Goal: Task Accomplishment & Management: Manage account settings

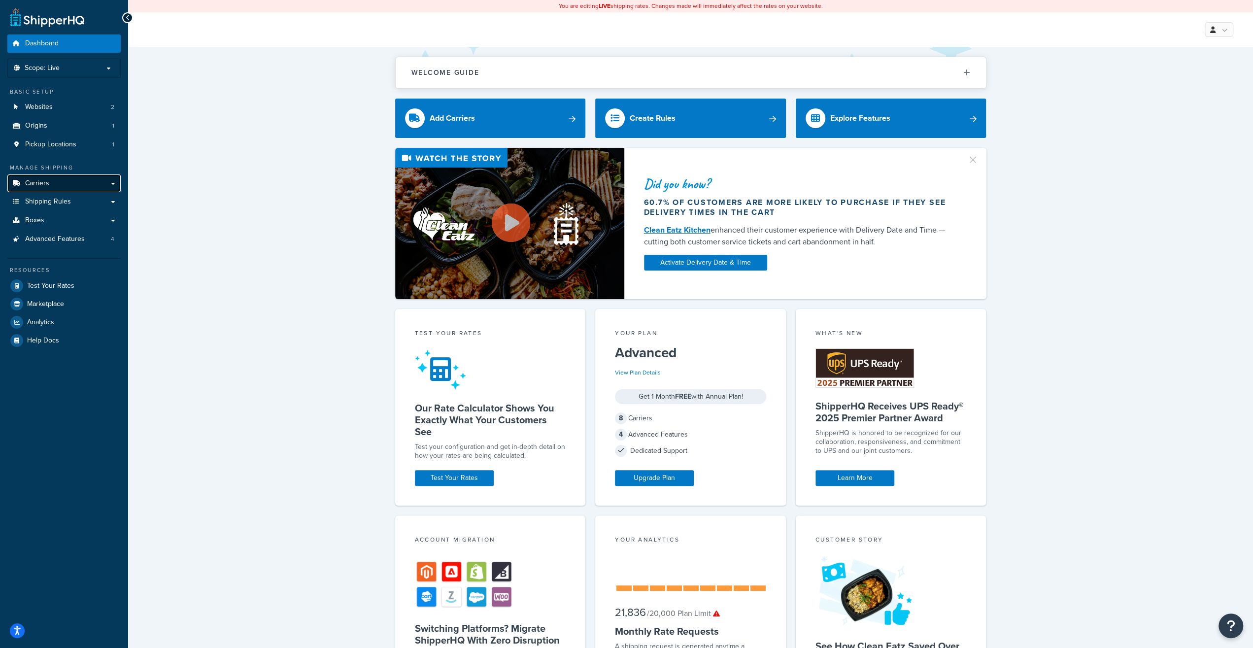
click at [71, 188] on link "Carriers" at bounding box center [63, 183] width 113 height 18
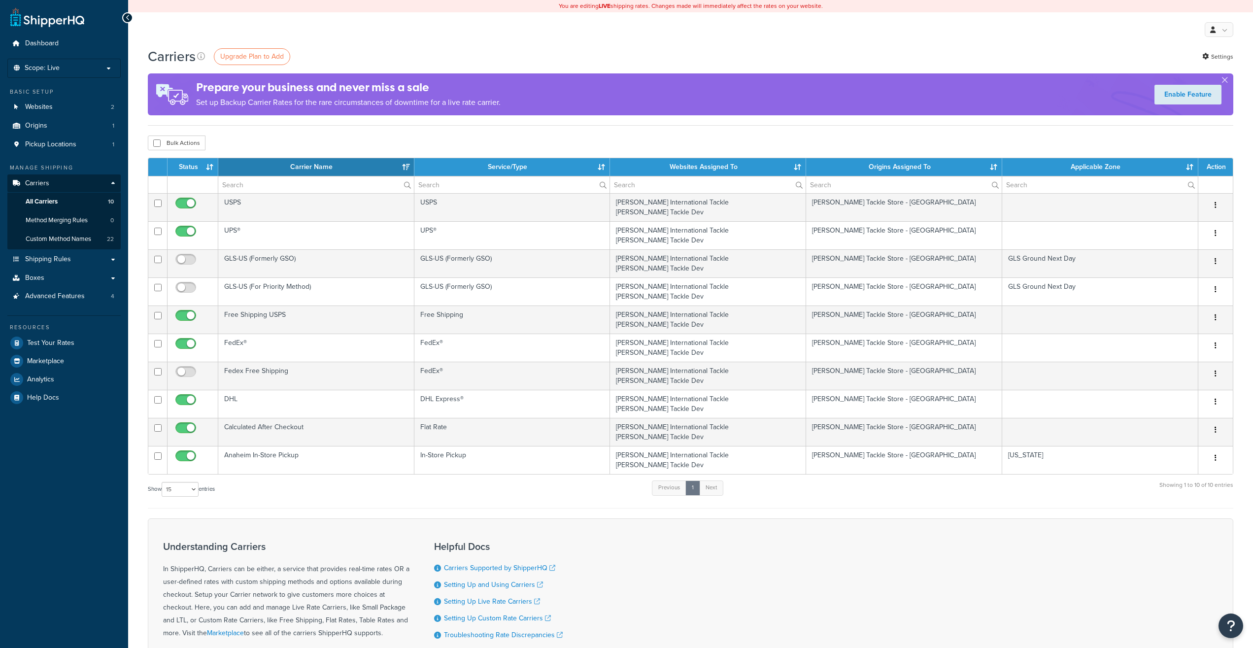
select select "15"
click at [54, 375] on span "Analytics" at bounding box center [40, 379] width 27 height 8
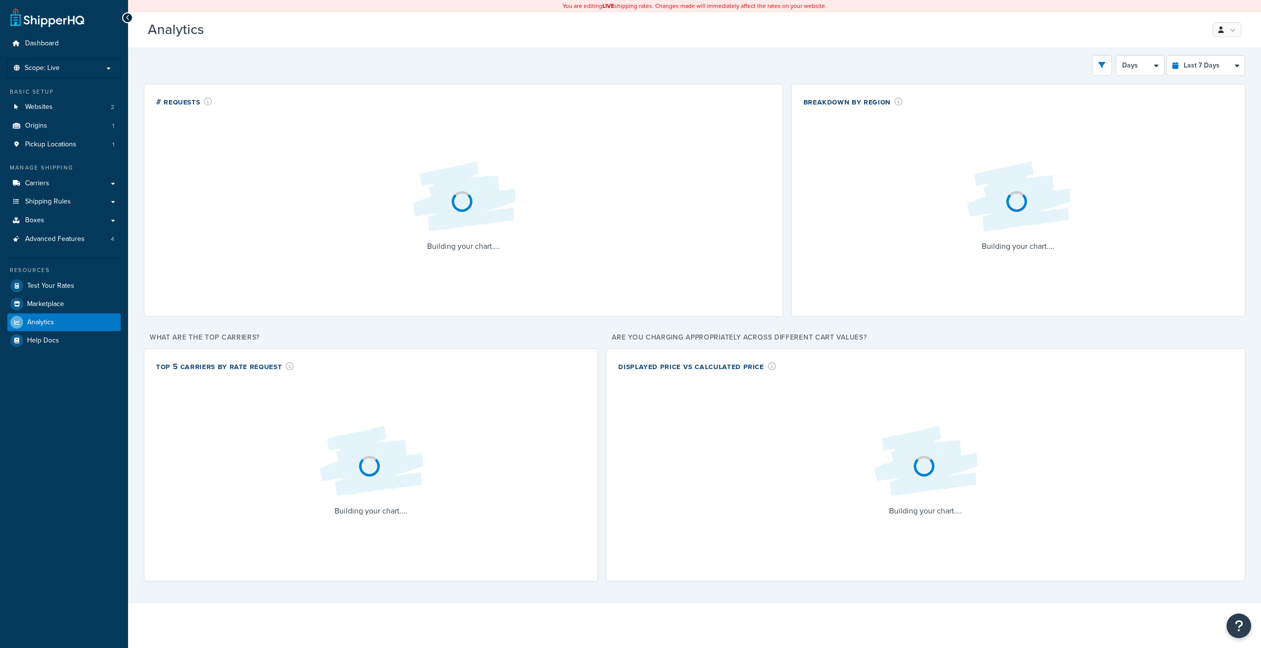
select select "last_7_days"
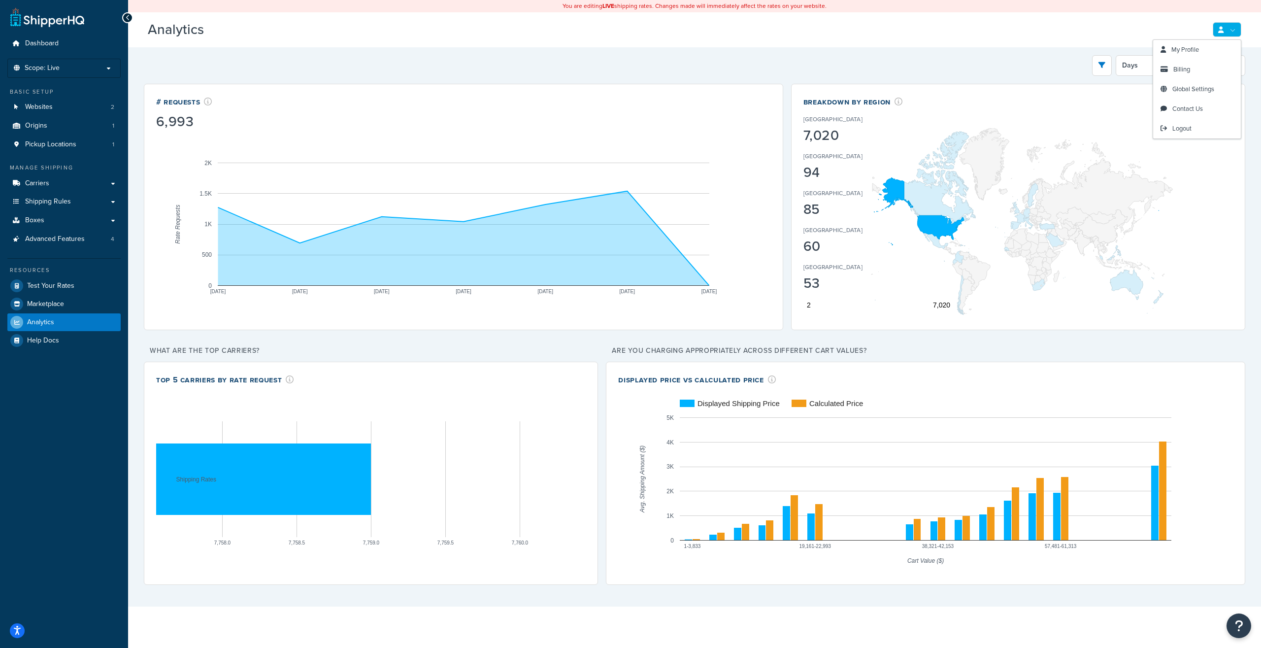
click at [1247, 29] on div "Analytics Beta My Profile Billing Global Settings Contact Us Logout" at bounding box center [694, 29] width 1133 height 35
click at [1191, 71] on link "Billing" at bounding box center [1197, 70] width 88 height 20
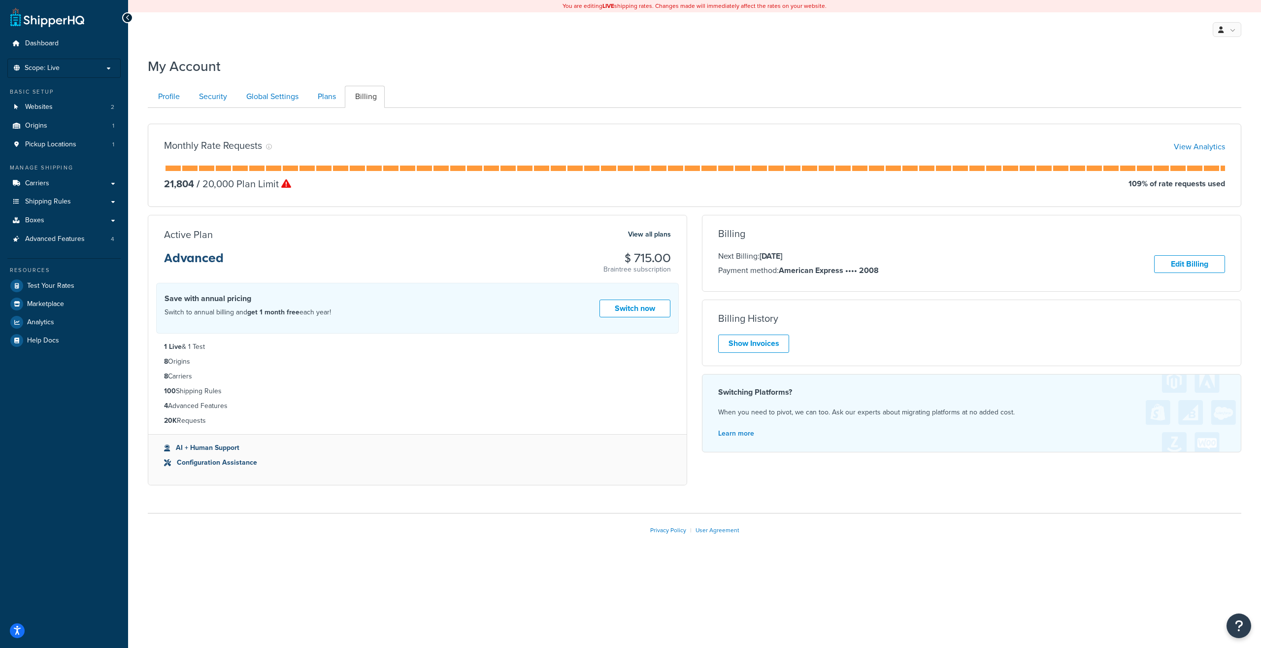
click at [793, 196] on div "Monthly Rate Requests View Analytics 21,804 / 20,000 Plan Limit 109 % of rate r…" at bounding box center [695, 165] width 1094 height 83
click at [244, 184] on div "Monthly Rate Requests View Analytics 21,804 / 20,000 Plan Limit 109 % of rate r…" at bounding box center [695, 165] width 1094 height 83
click at [241, 183] on p "/ 20,000 Plan Limit" at bounding box center [242, 184] width 97 height 14
drag, startPoint x: 166, startPoint y: 183, endPoint x: 224, endPoint y: 189, distance: 58.4
click at [224, 189] on div "21,804 / 20,000 Plan Limit" at bounding box center [227, 184] width 127 height 14
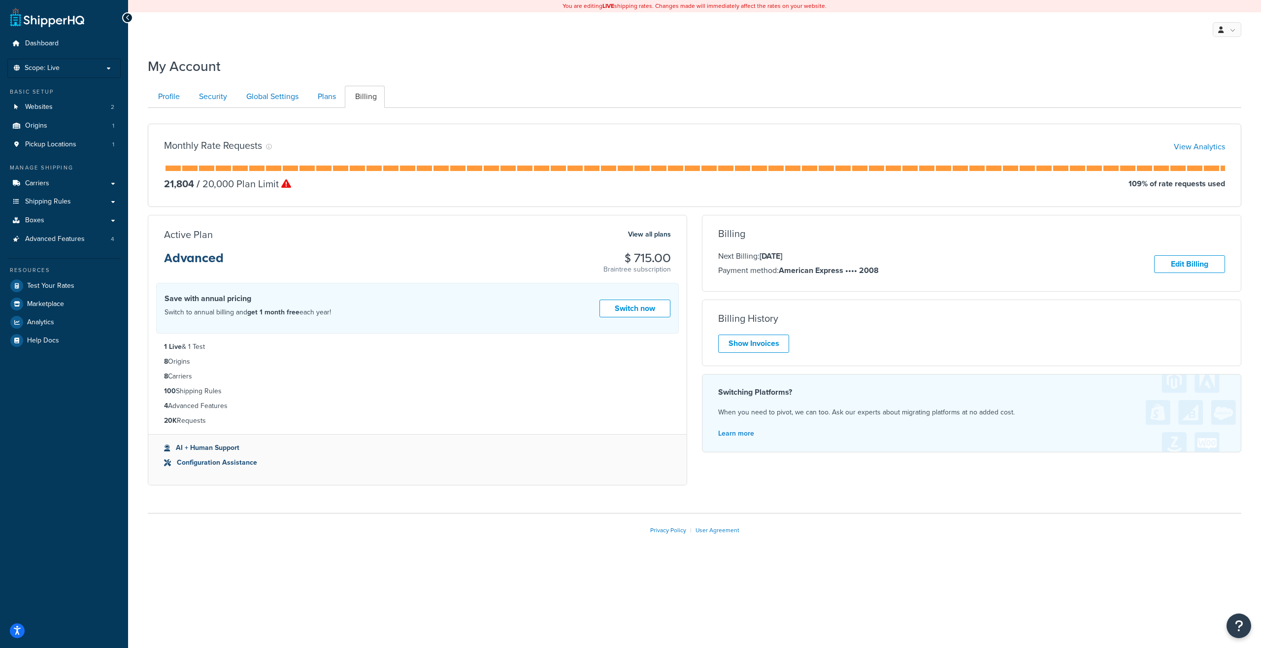
click at [227, 194] on div "Monthly Rate Requests View Analytics 21,804 / 20,000 Plan Limit 109 % of rate r…" at bounding box center [695, 165] width 1094 height 83
click at [274, 149] on div "Monthly Rate Requests View Analytics" at bounding box center [694, 147] width 1061 height 14
click at [271, 147] on icon at bounding box center [269, 147] width 6 height 6
